Goal: Information Seeking & Learning: Learn about a topic

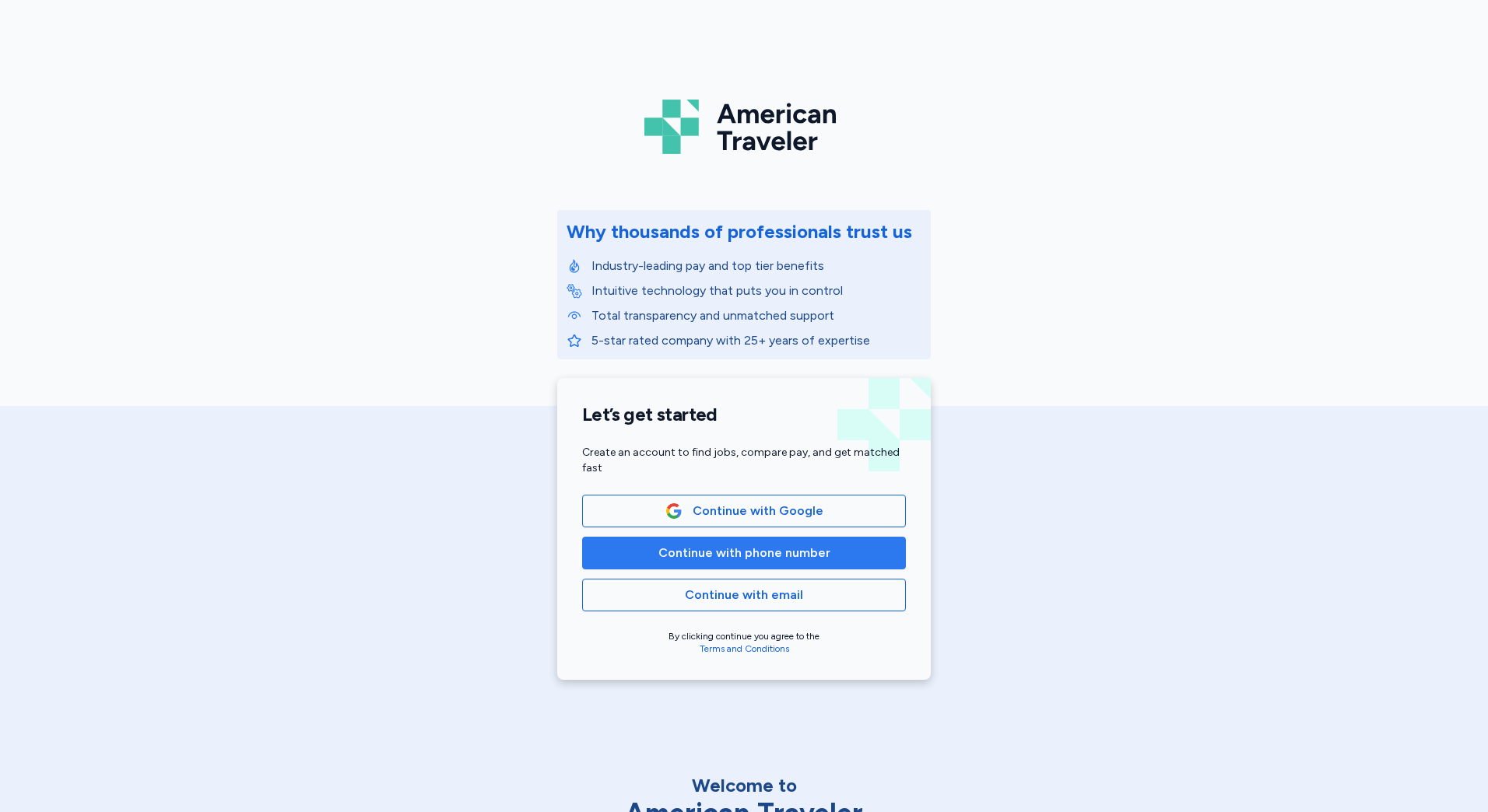
click at [736, 567] on button "Continue with phone number" at bounding box center [744, 553] width 324 height 33
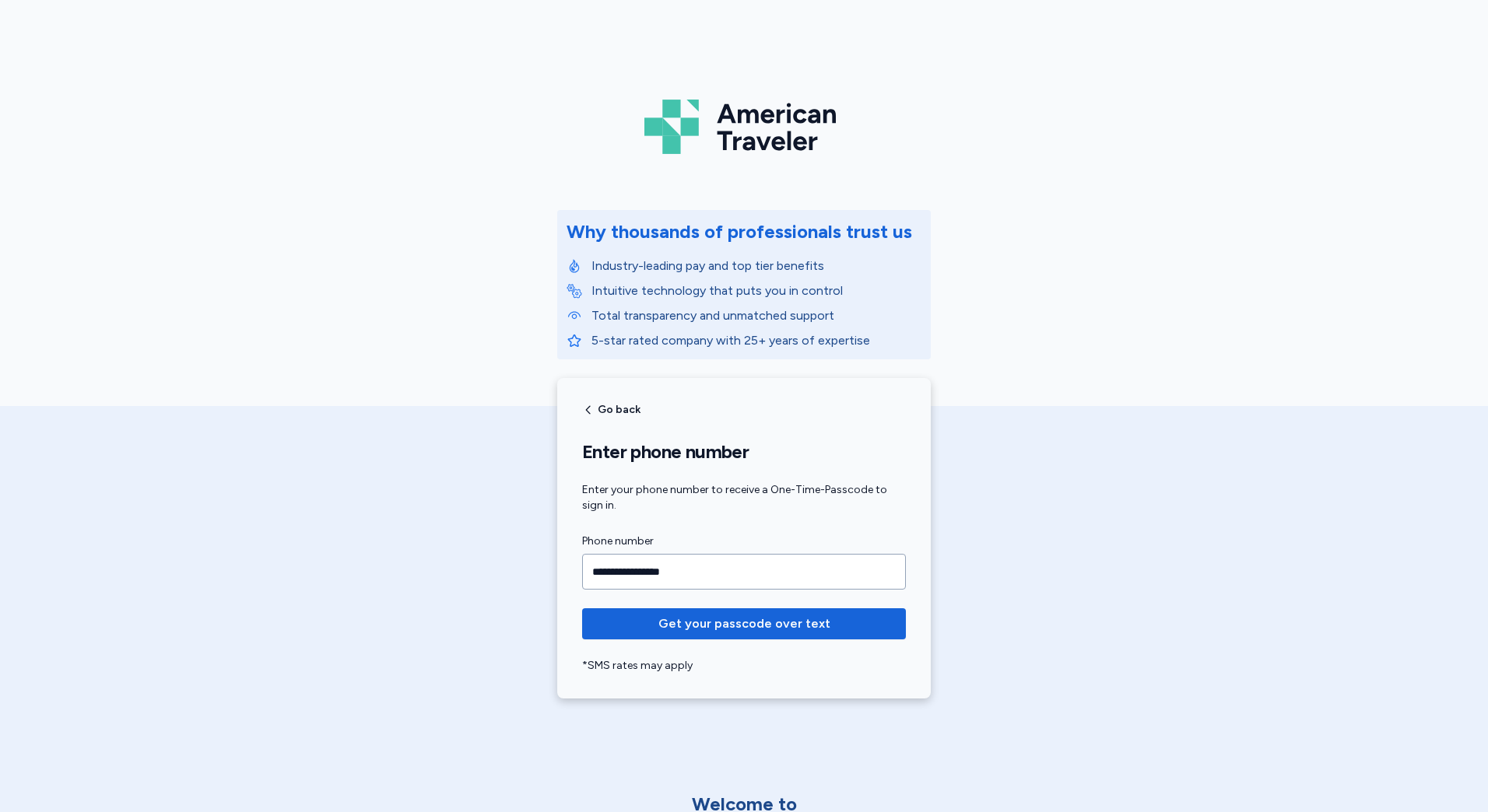
type input "**********"
click at [582, 609] on button "Get your passcode over text" at bounding box center [744, 624] width 324 height 31
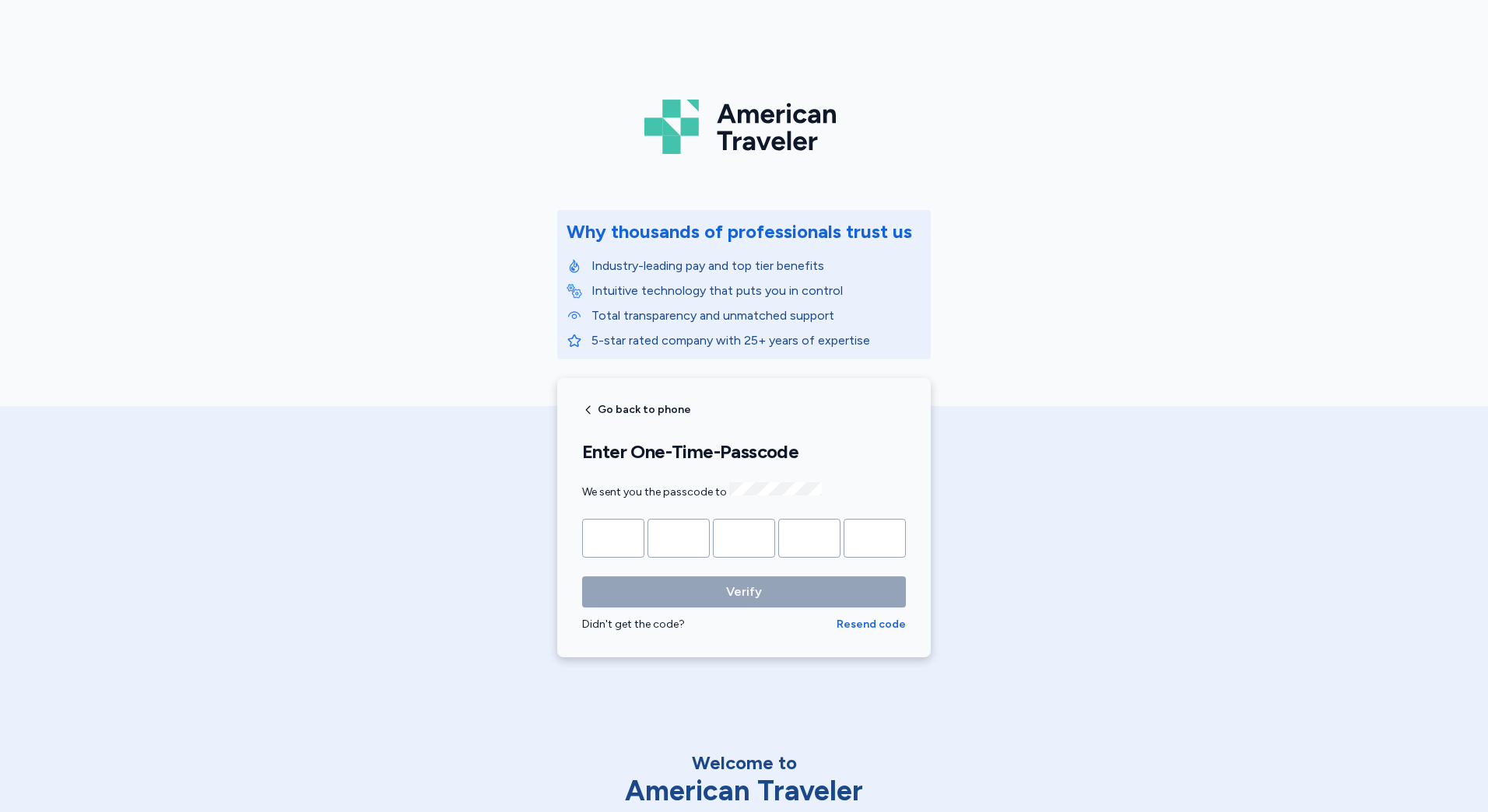
click at [619, 540] on input "Please enter OTP character 1" at bounding box center [613, 538] width 63 height 39
type input "*"
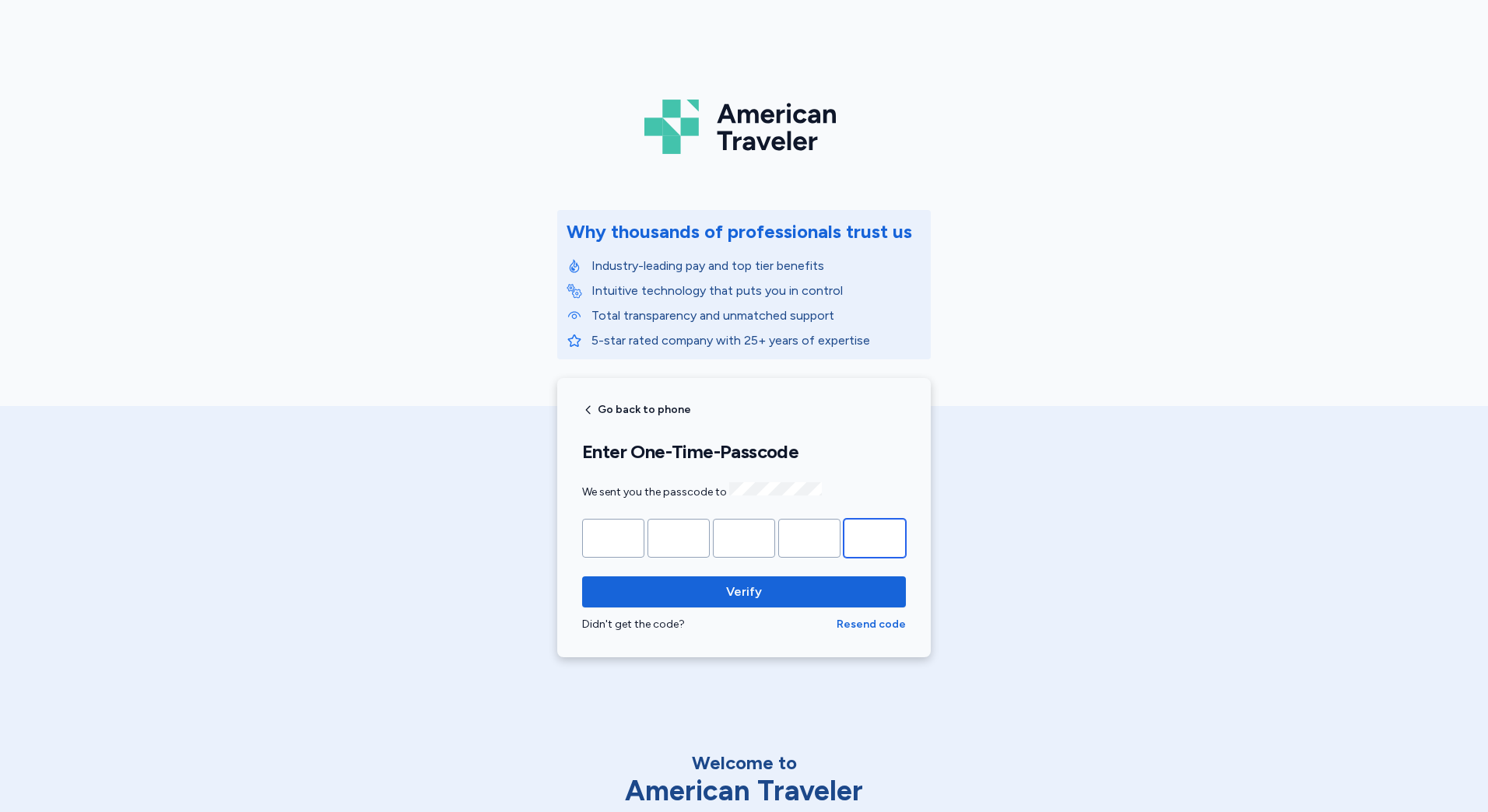
type input "*"
click at [582, 576] on button "Verify" at bounding box center [744, 592] width 324 height 31
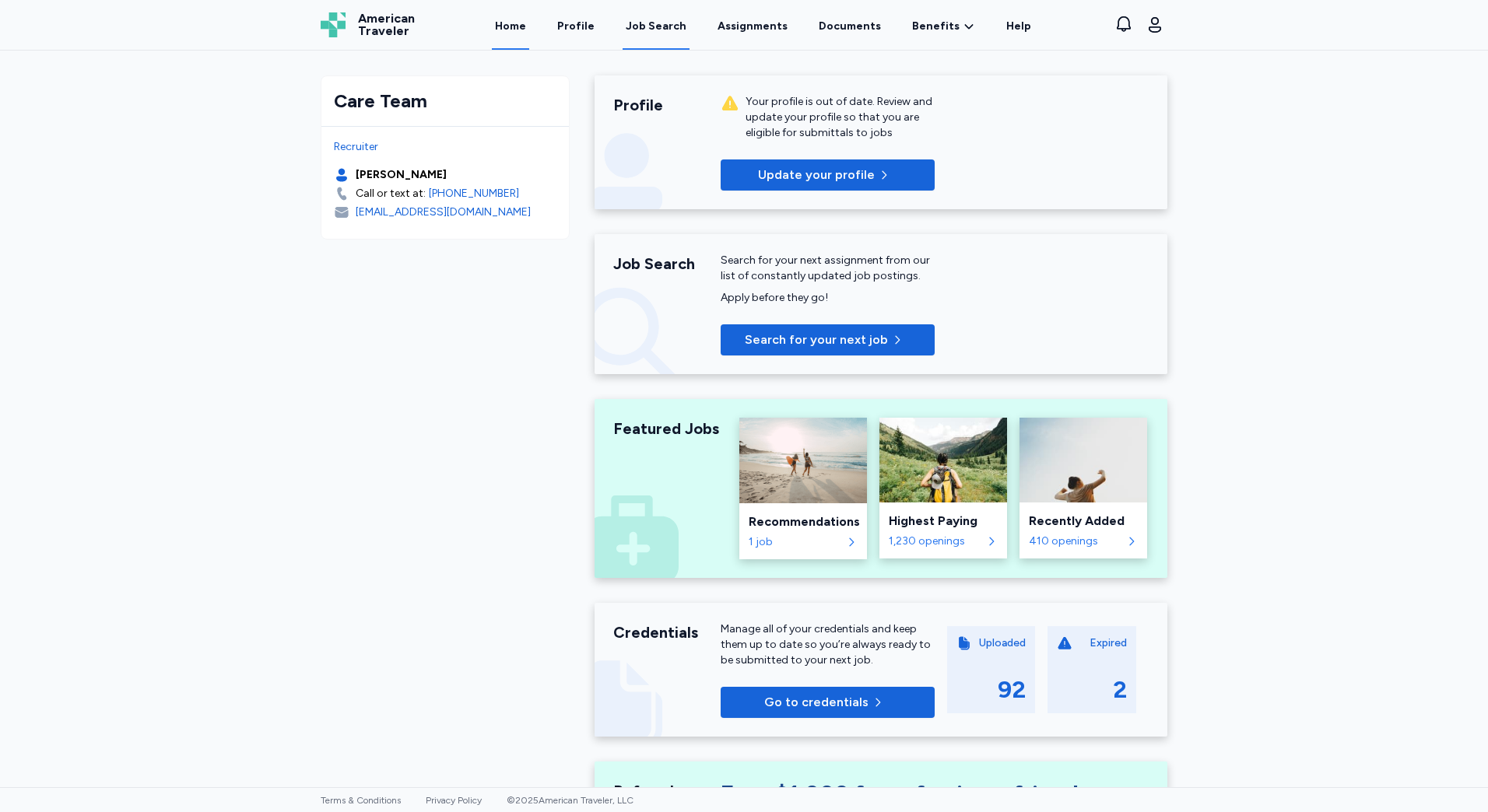
drag, startPoint x: 639, startPoint y: 25, endPoint x: 664, endPoint y: 92, distance: 71.5
click at [639, 25] on div "Job Search" at bounding box center [656, 26] width 61 height 16
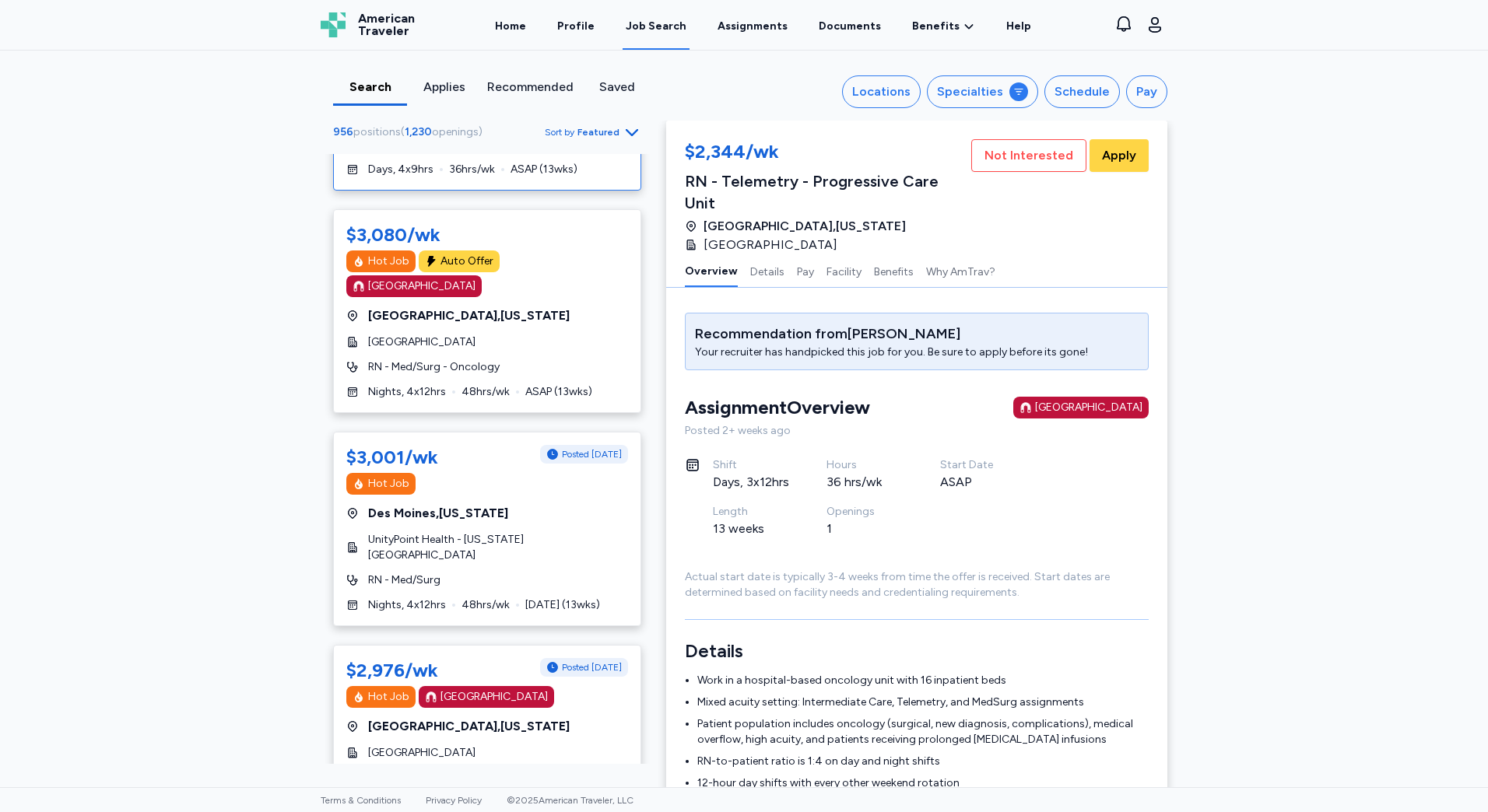
scroll to position [544, 0]
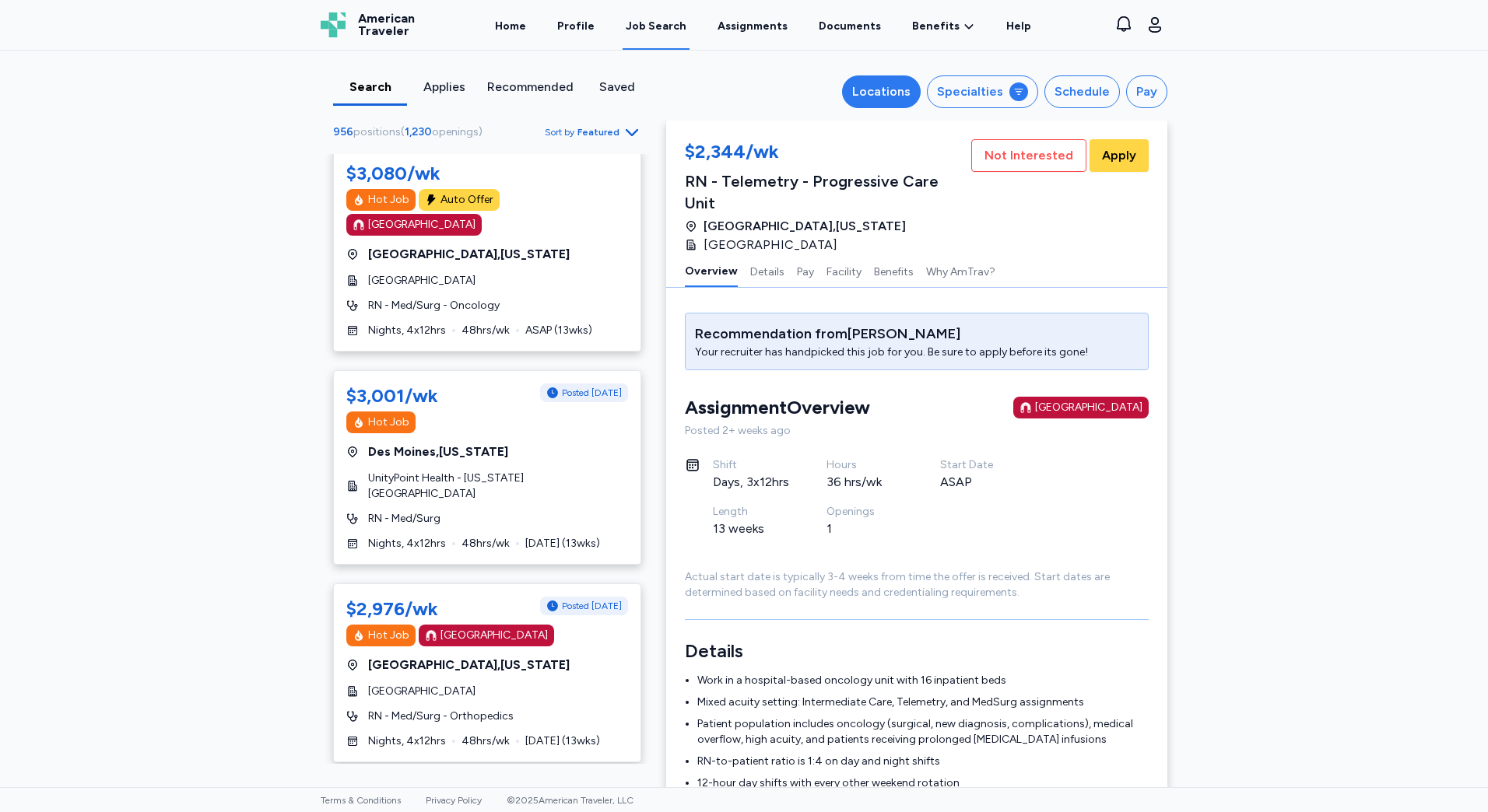
click at [875, 85] on div "Locations" at bounding box center [881, 91] width 58 height 18
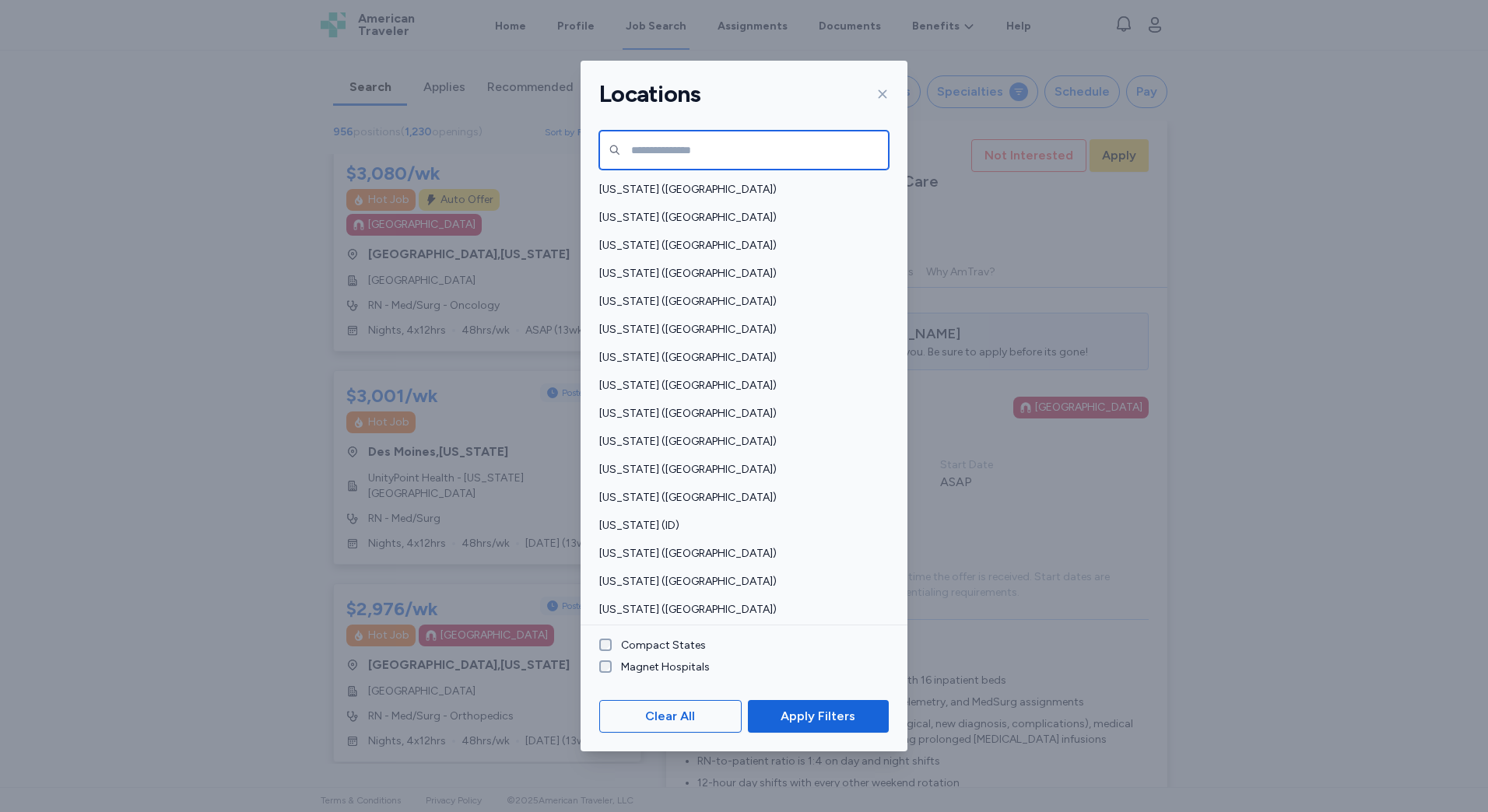
drag, startPoint x: 669, startPoint y: 137, endPoint x: 676, endPoint y: 147, distance: 12.2
click at [669, 137] on input "text" at bounding box center [744, 150] width 290 height 39
type input "******"
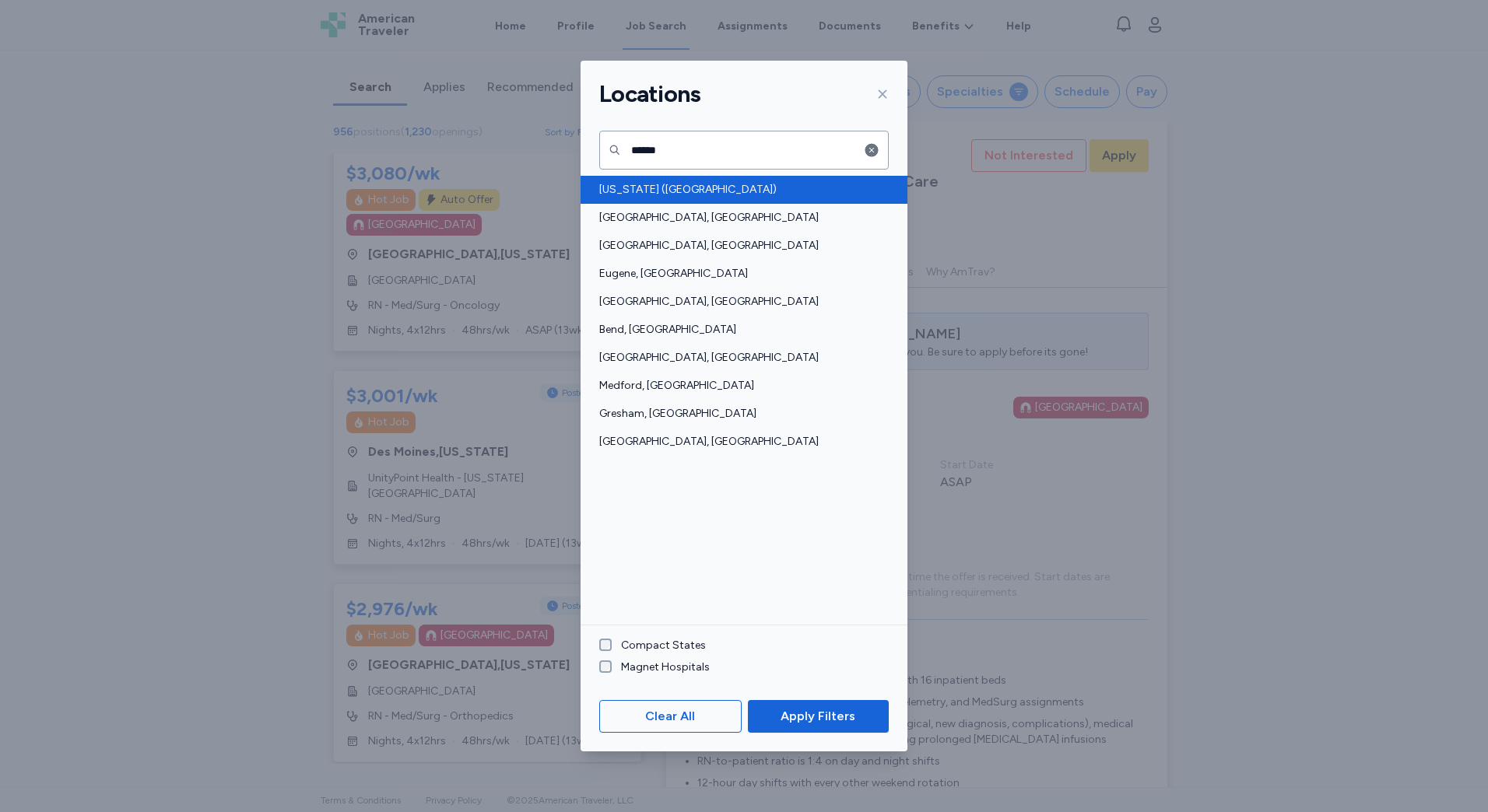
click at [625, 183] on span "[US_STATE] ([GEOGRAPHIC_DATA])" at bounding box center [739, 190] width 280 height 16
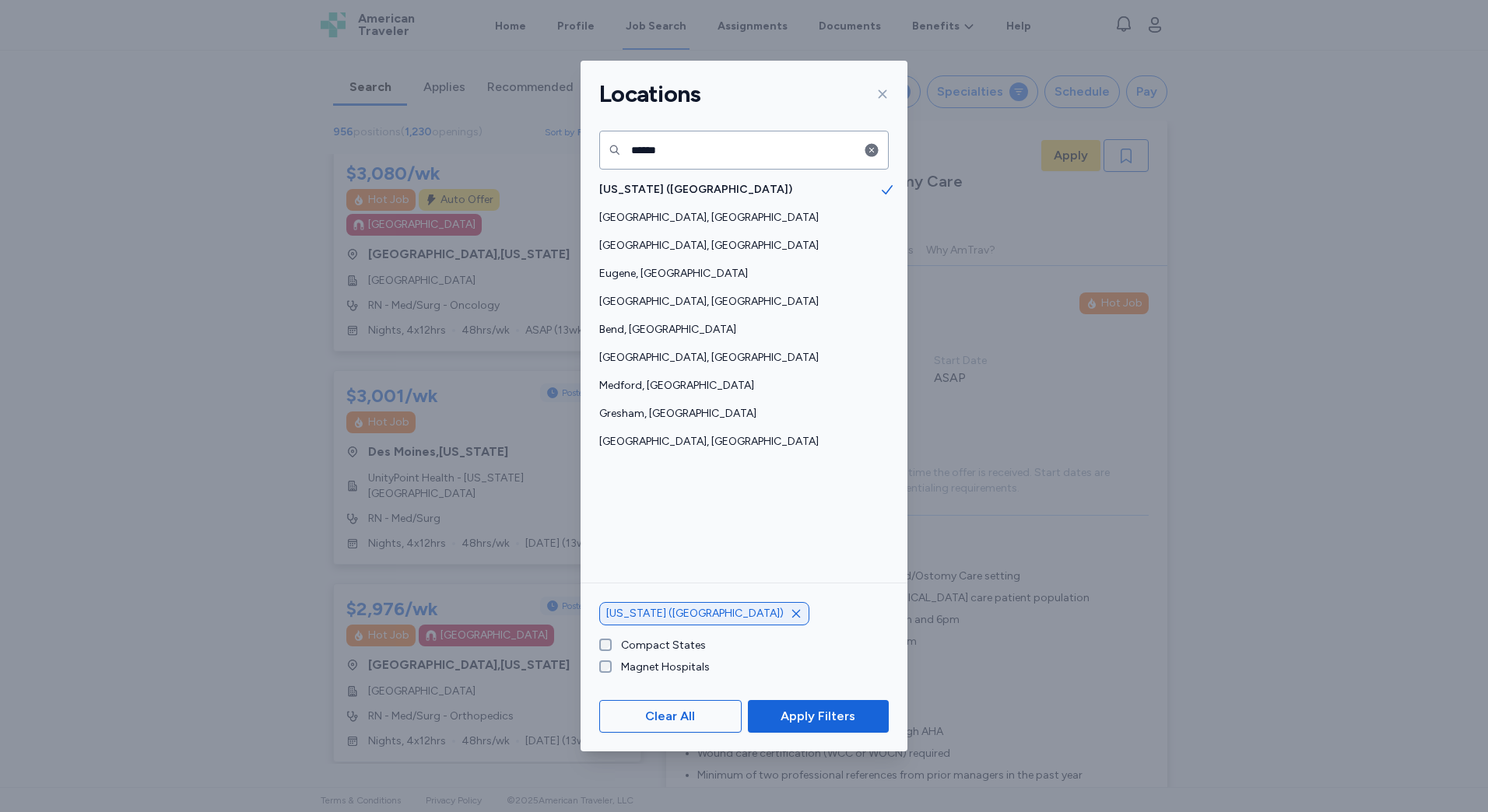
scroll to position [2, 0]
click at [810, 719] on span "Apply Filters" at bounding box center [817, 715] width 75 height 18
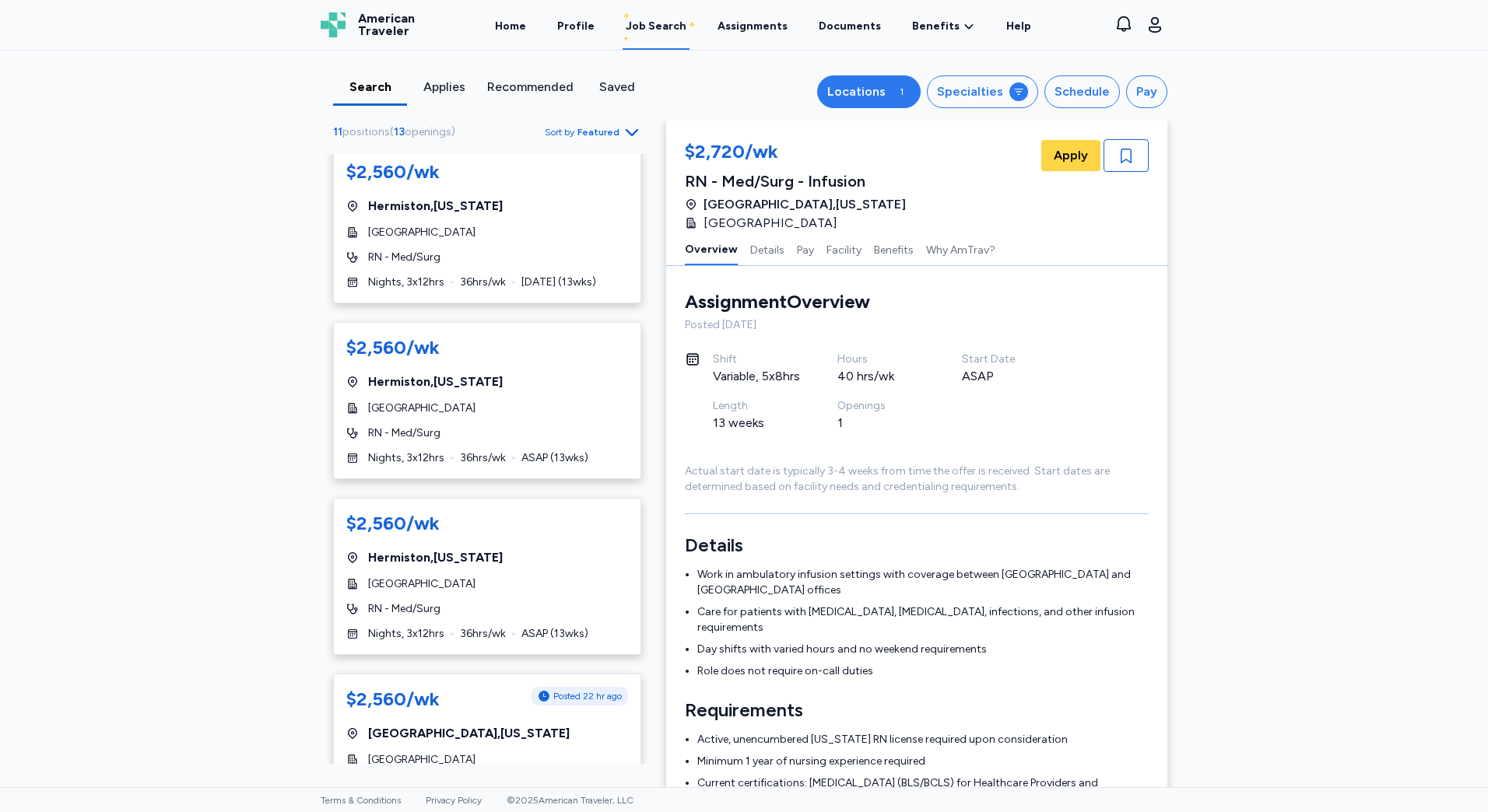
scroll to position [233, 0]
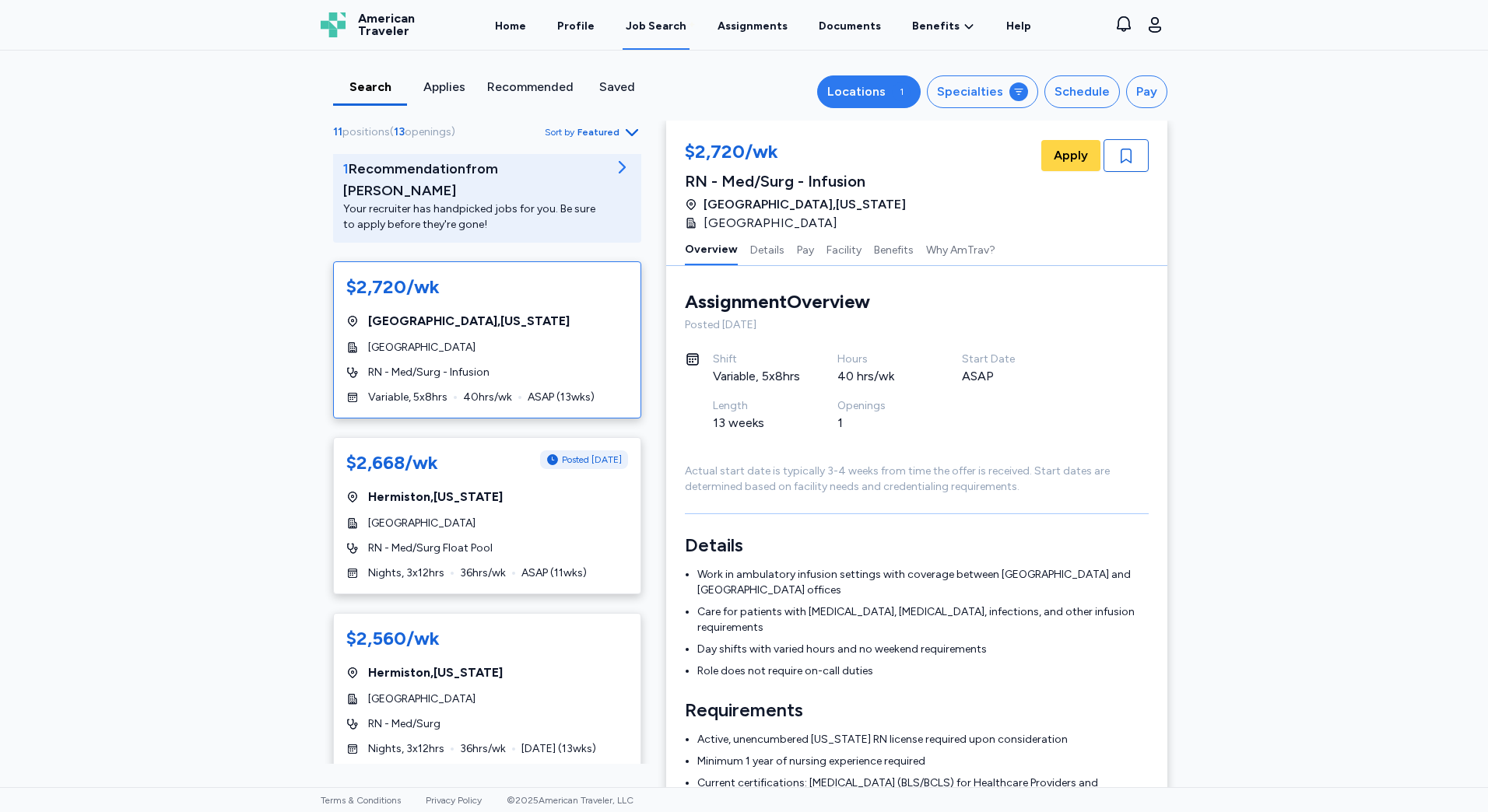
click at [887, 86] on button "Locations 1" at bounding box center [868, 92] width 103 height 33
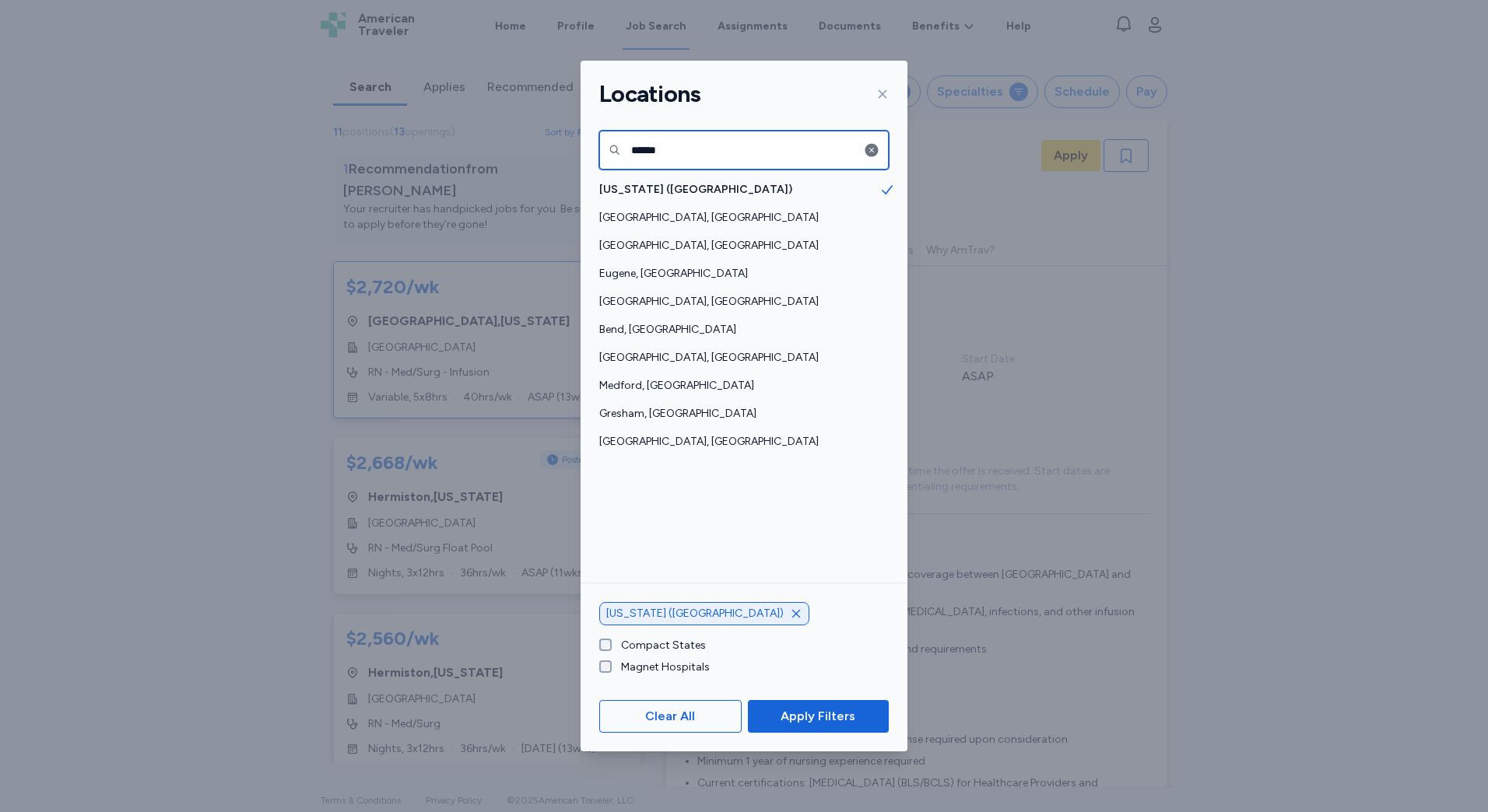
drag, startPoint x: 712, startPoint y: 146, endPoint x: 564, endPoint y: 147, distance: 148.0
click at [564, 147] on div "Locations ****** [US_STATE] ([GEOGRAPHIC_DATA]) [GEOGRAPHIC_DATA], OR [GEOGRAPH…" at bounding box center [744, 406] width 1488 height 812
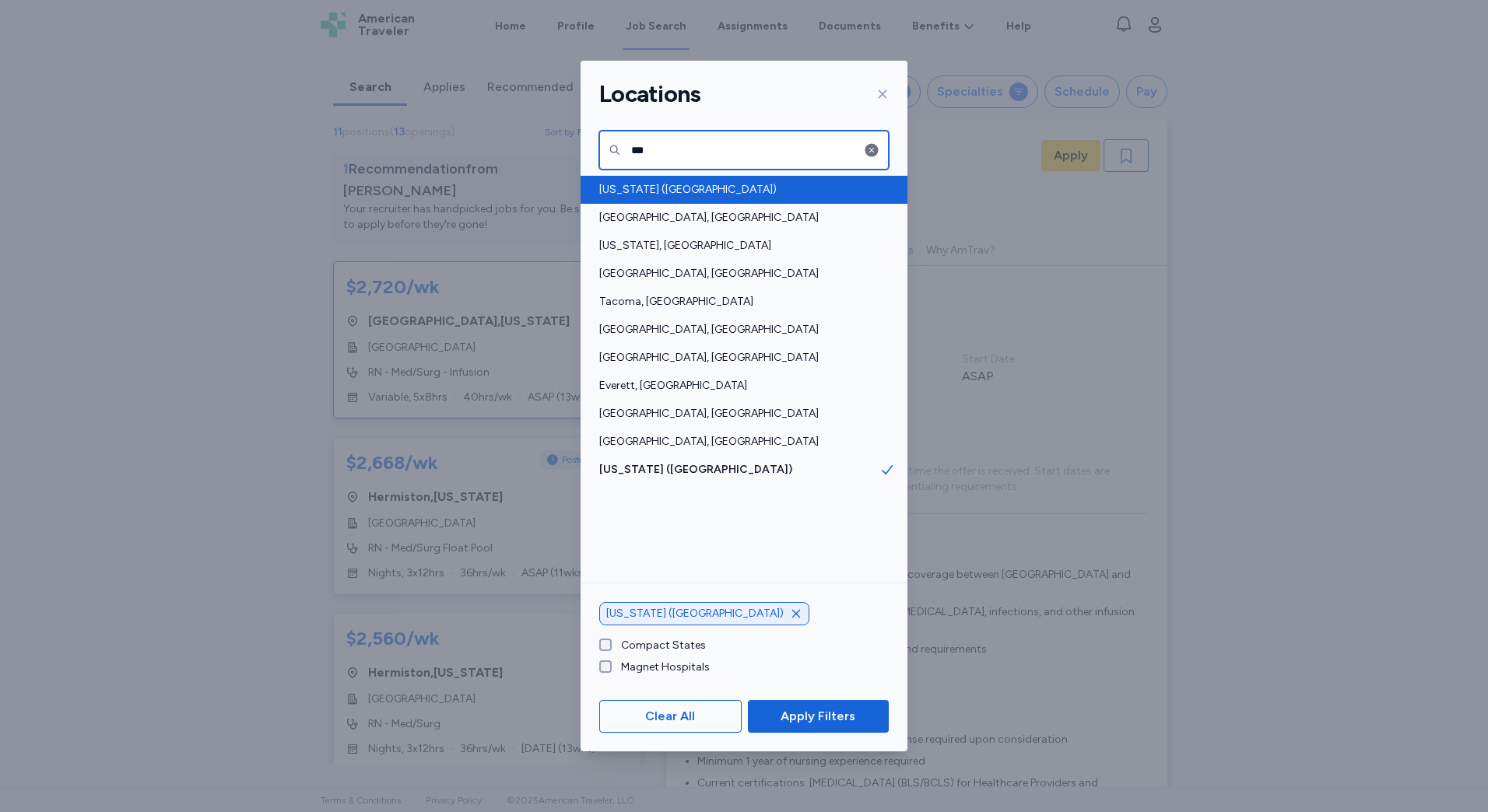
type input "***"
click at [609, 187] on span "[US_STATE] ([GEOGRAPHIC_DATA])" at bounding box center [739, 190] width 280 height 16
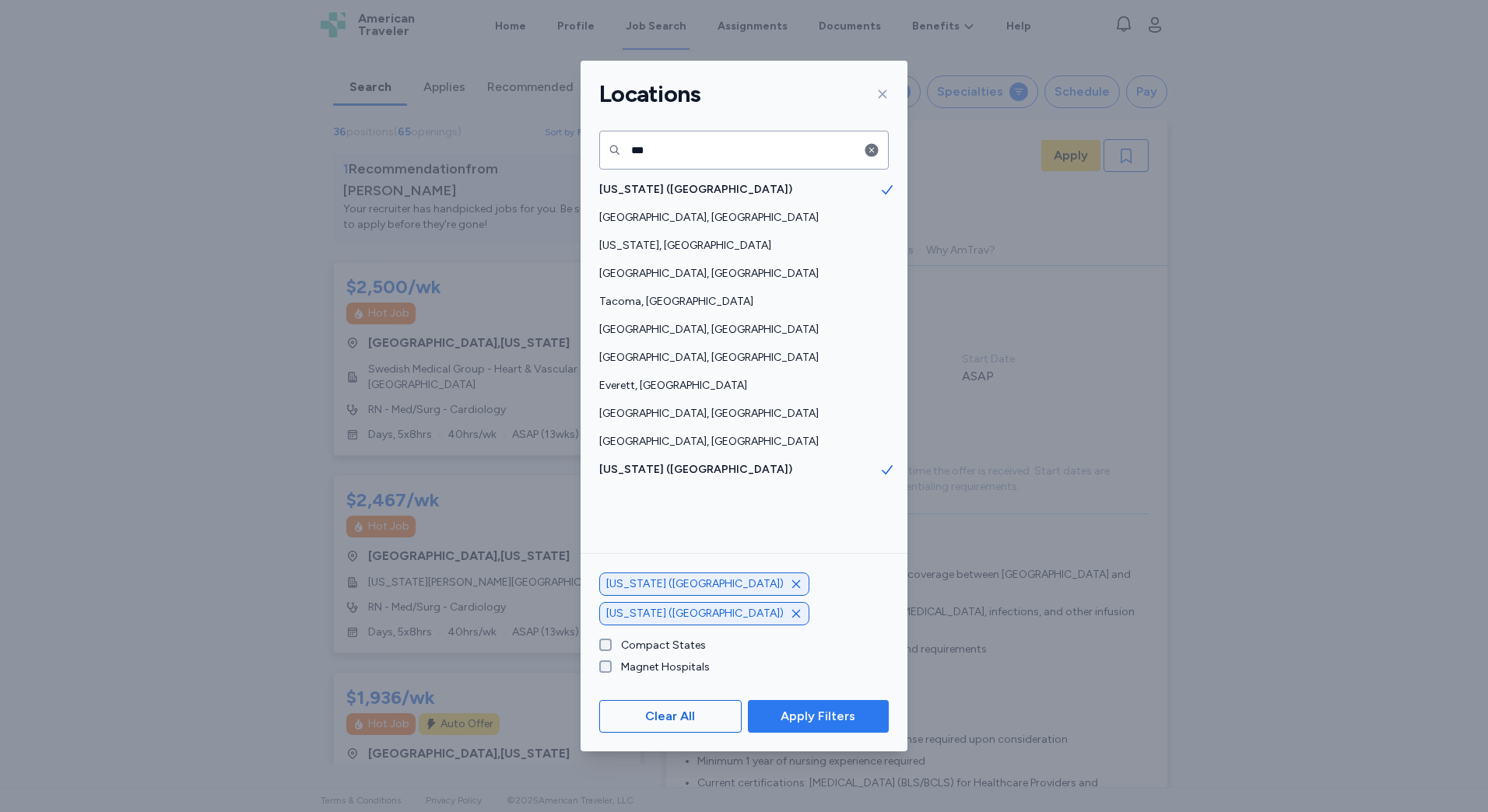
click at [816, 715] on span "Apply Filters" at bounding box center [817, 715] width 75 height 18
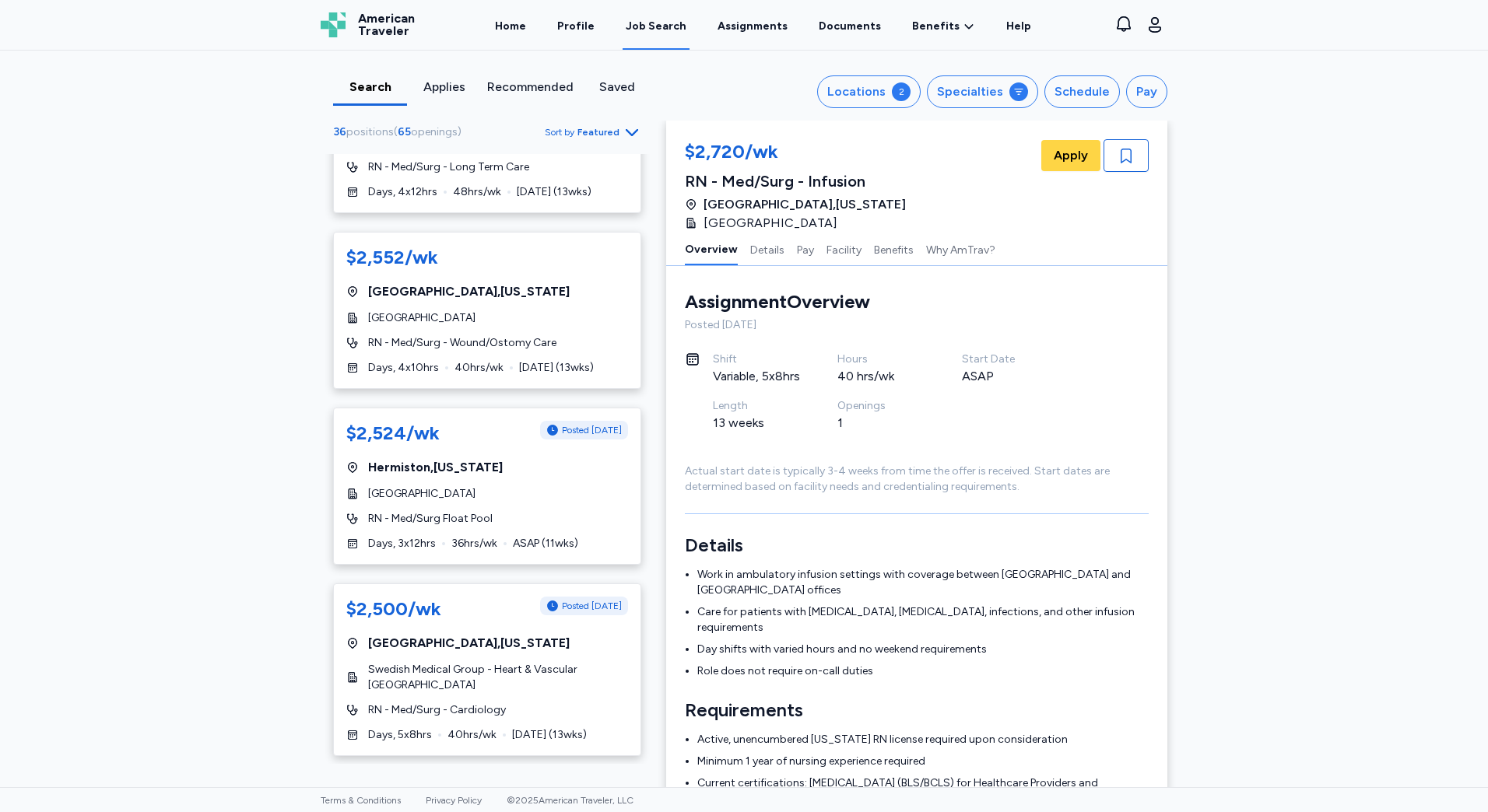
scroll to position [2178, 0]
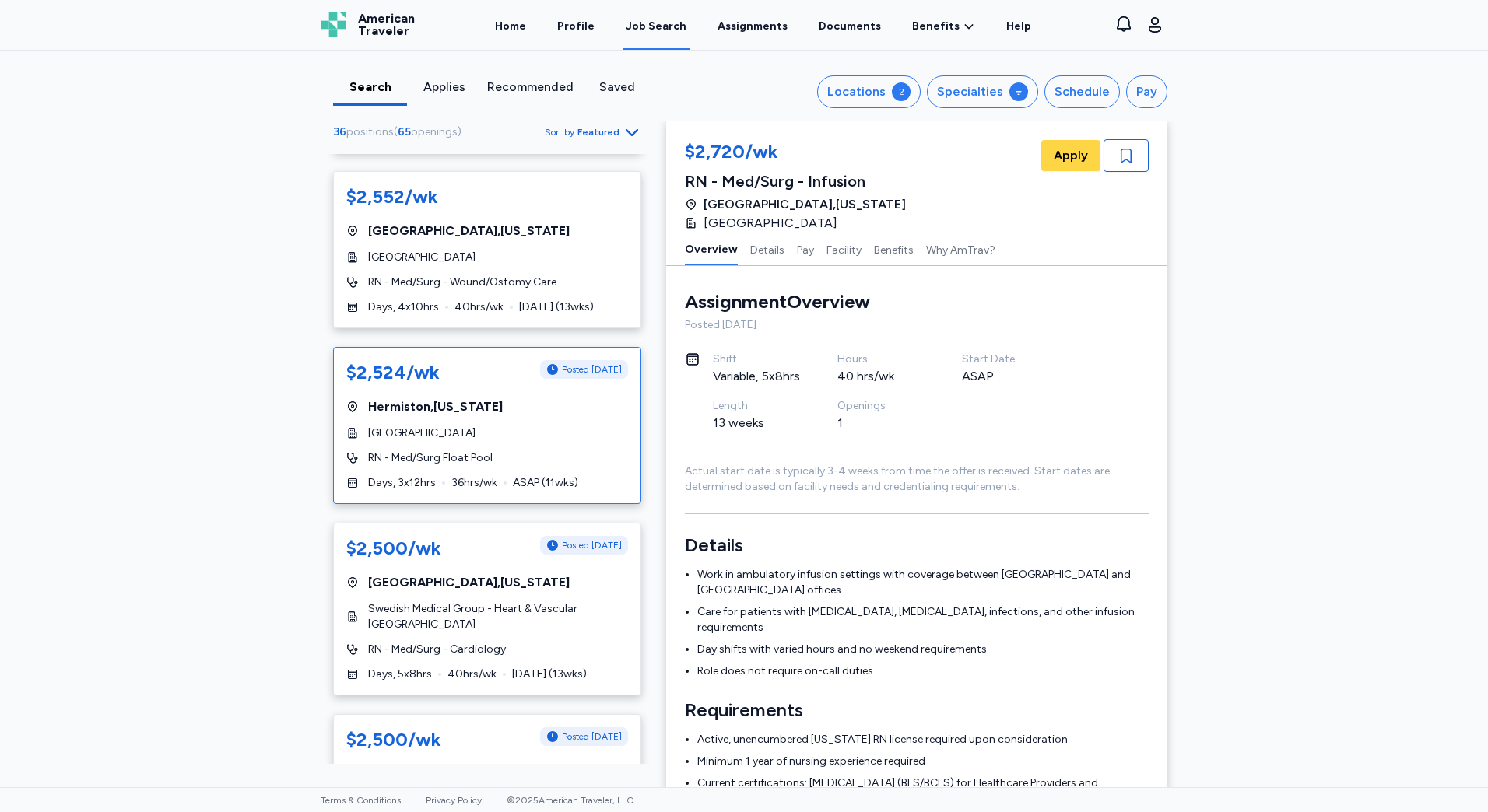
click at [451, 476] on span "36 hrs/wk" at bounding box center [474, 483] width 46 height 16
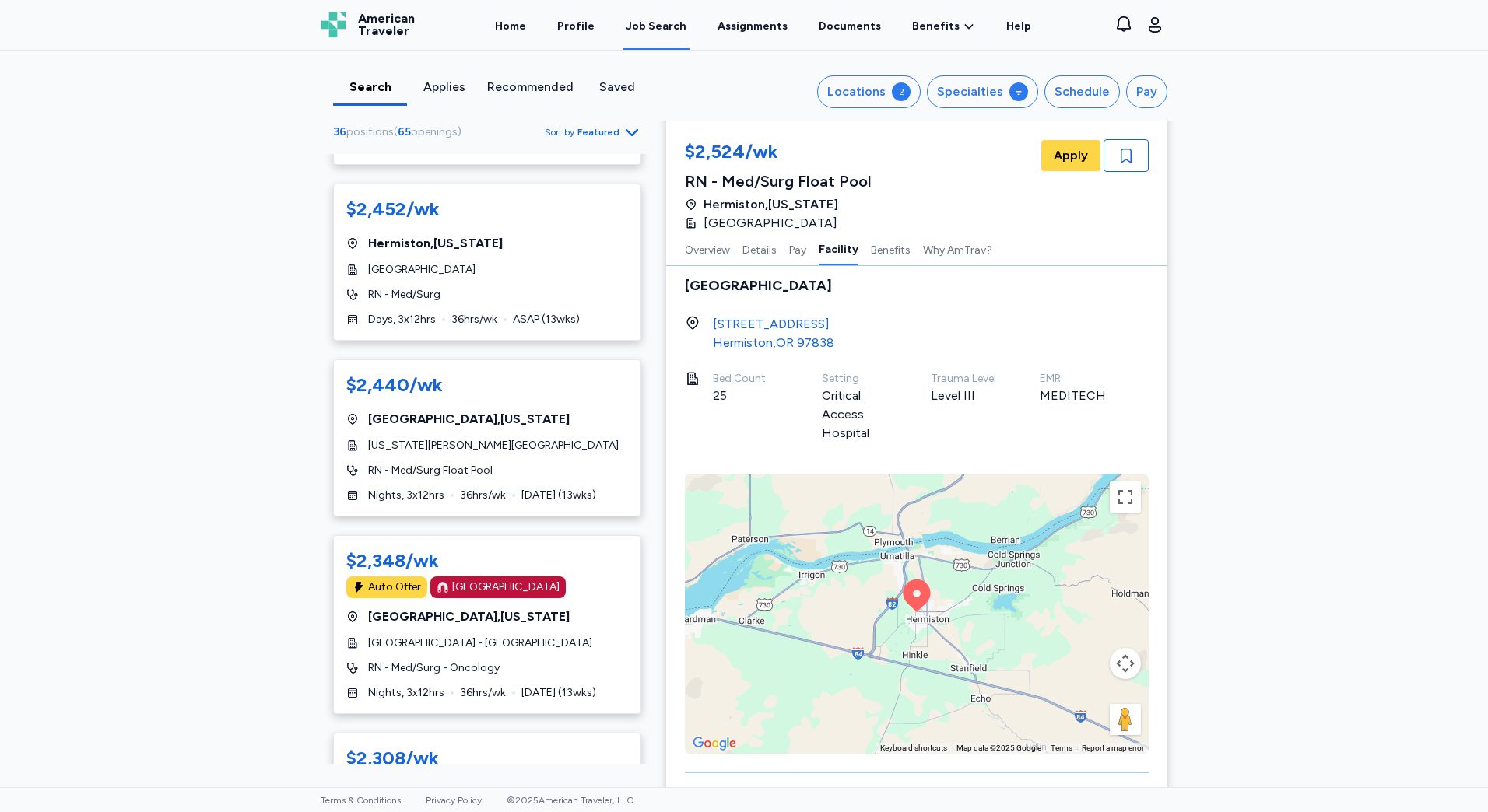
scroll to position [3656, 0]
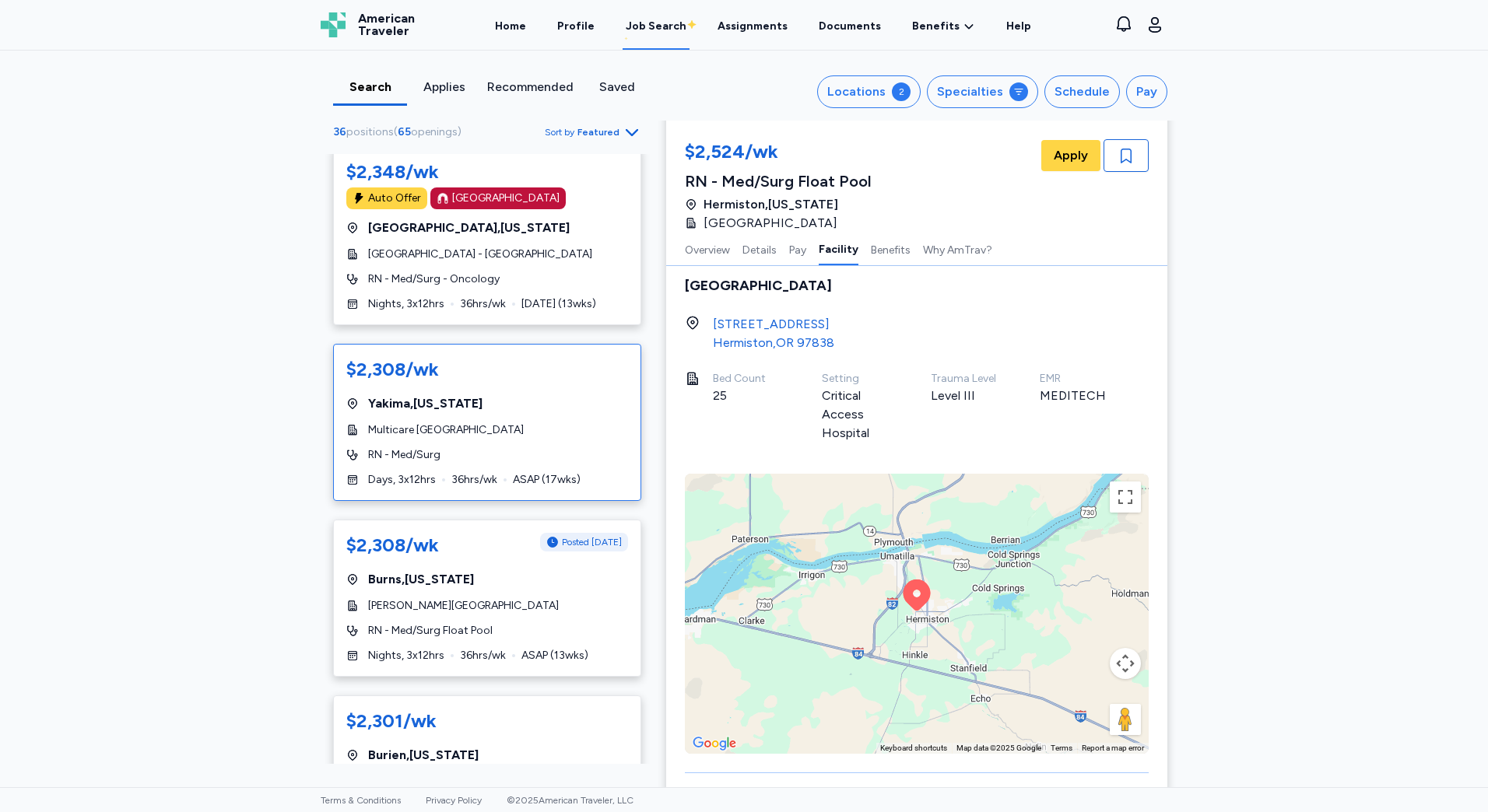
click at [555, 472] on span "ASAP ( 17 wks)" at bounding box center [547, 480] width 68 height 16
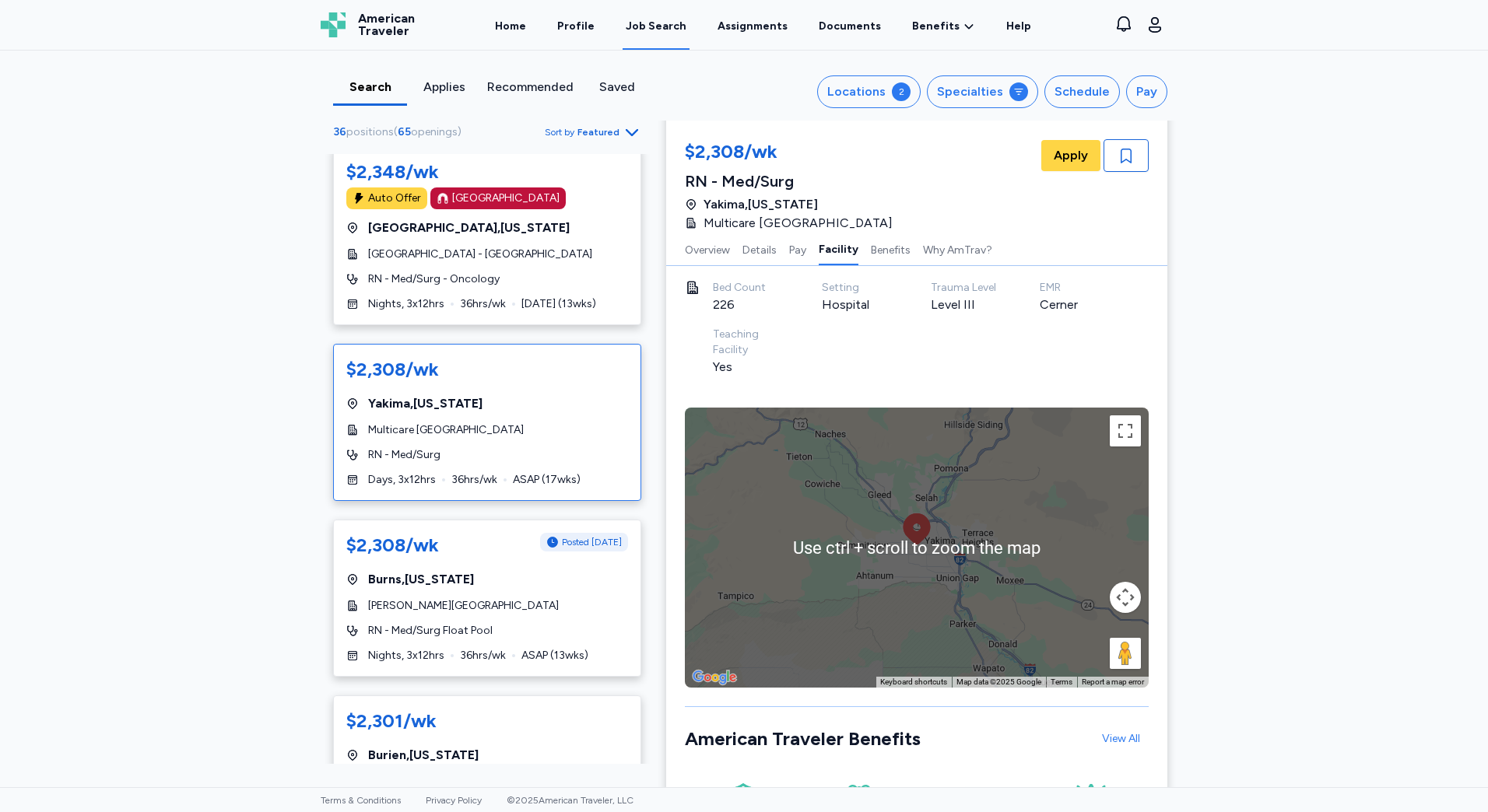
scroll to position [1791, 0]
